Goal: Check status

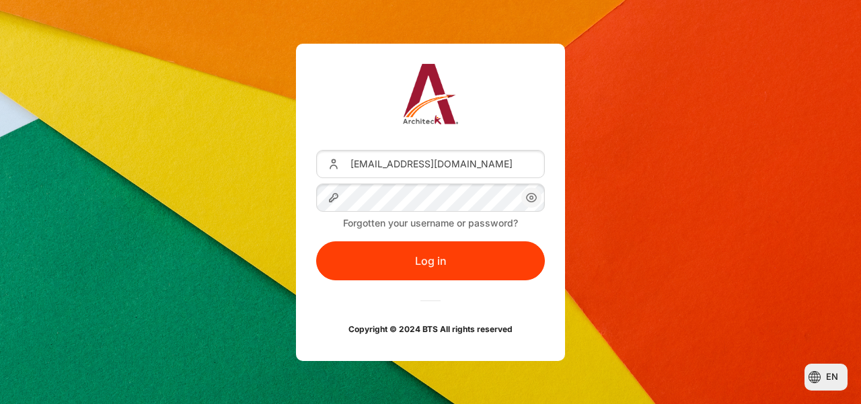
click at [531, 202] on icon "Content" at bounding box center [532, 198] width 10 height 9
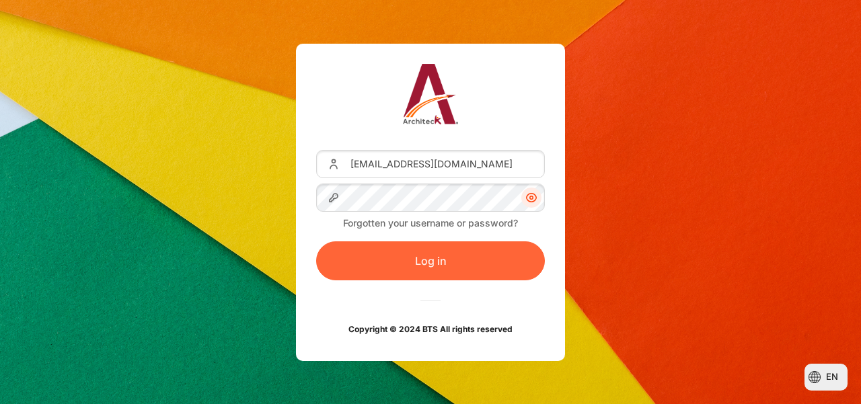
click at [399, 264] on button "Log in" at bounding box center [430, 260] width 229 height 39
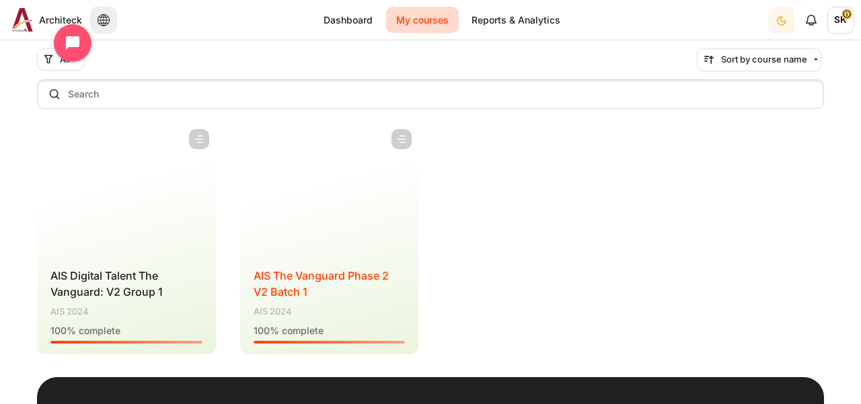
scroll to position [109, 0]
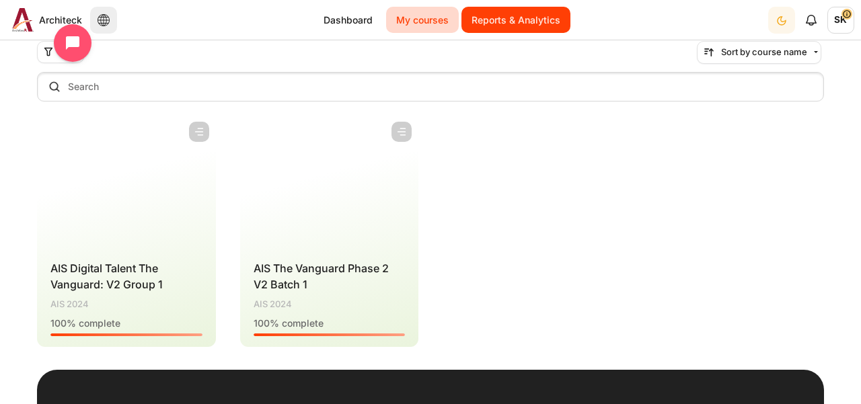
click at [541, 23] on link "Reports & Analytics" at bounding box center [515, 20] width 109 height 26
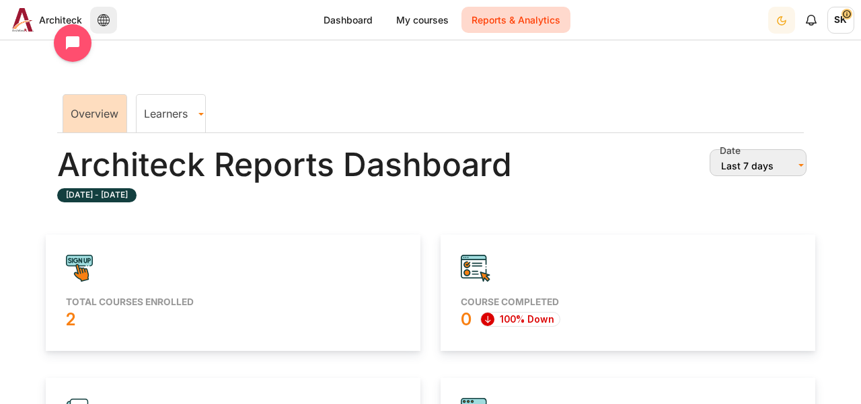
click at [184, 114] on link "Learners" at bounding box center [171, 113] width 69 height 13
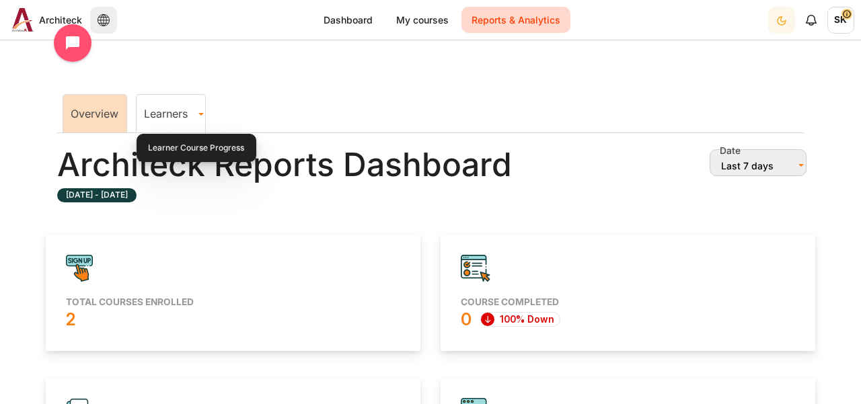
click at [455, 97] on ul "Overview Learners Learner Course Progress" at bounding box center [430, 112] width 746 height 42
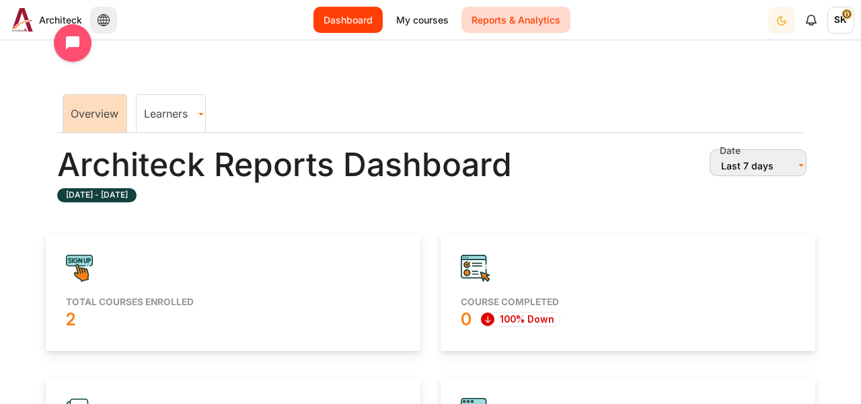
click at [371, 20] on link "Dashboard" at bounding box center [347, 20] width 69 height 26
